Goal: Information Seeking & Learning: Learn about a topic

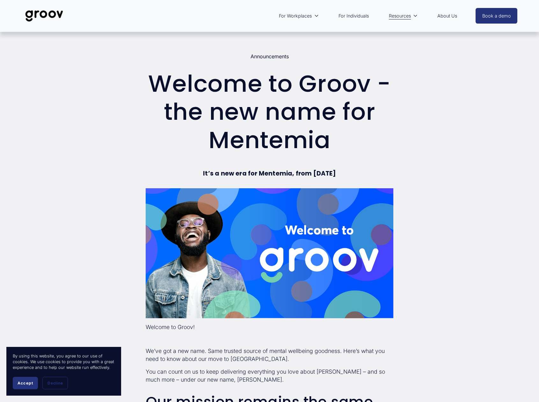
click at [441, 18] on link "About Us" at bounding box center [447, 16] width 26 height 15
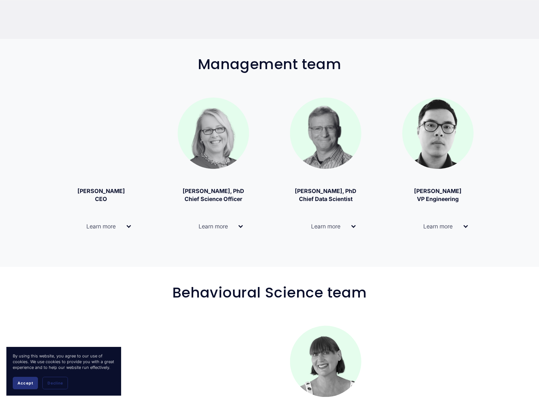
scroll to position [491, 0]
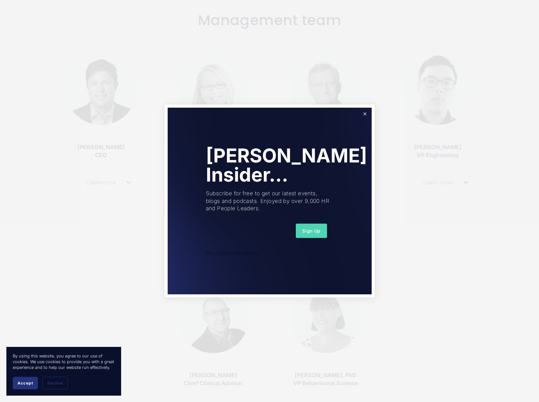
click at [367, 117] on link "Close" at bounding box center [364, 114] width 11 height 11
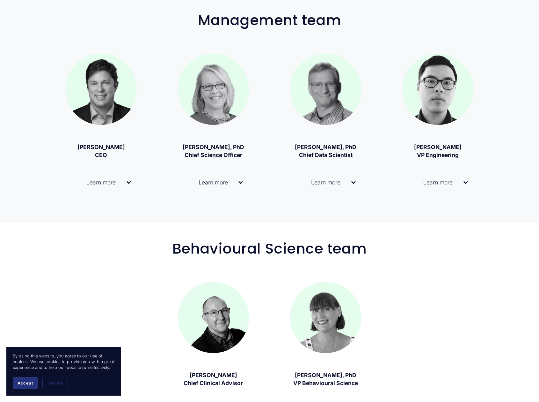
click at [465, 181] on div at bounding box center [465, 181] width 4 height 4
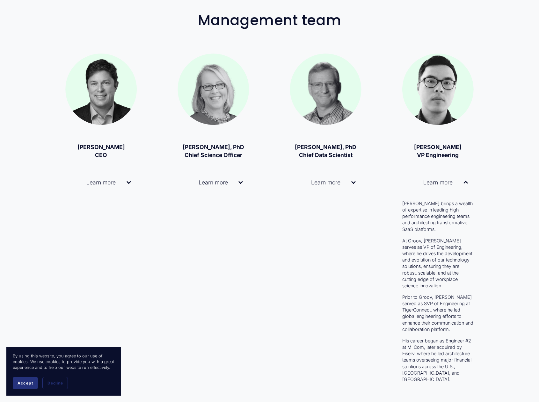
click at [465, 181] on div at bounding box center [465, 183] width 4 height 4
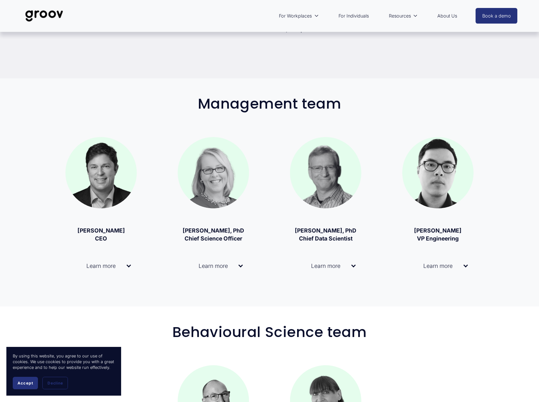
scroll to position [408, 0]
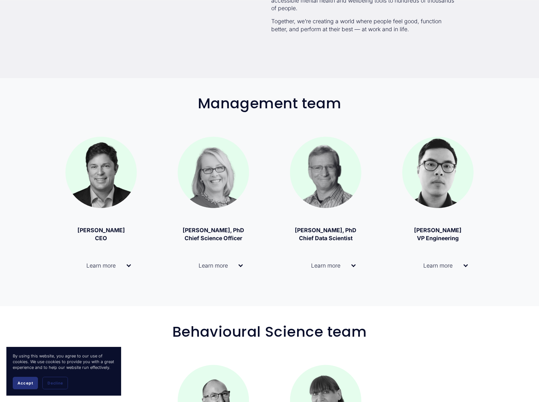
click at [467, 267] on div at bounding box center [465, 265] width 4 height 4
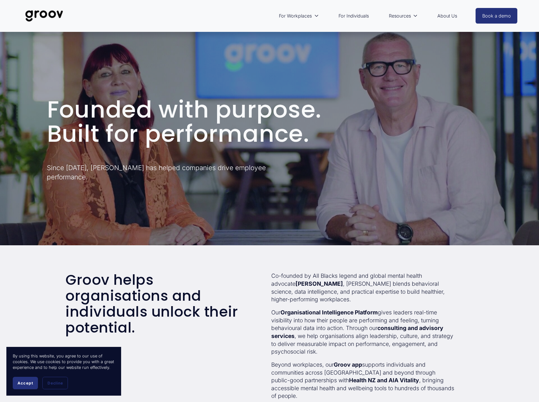
scroll to position [0, 0]
